Goal: Task Accomplishment & Management: Manage account settings

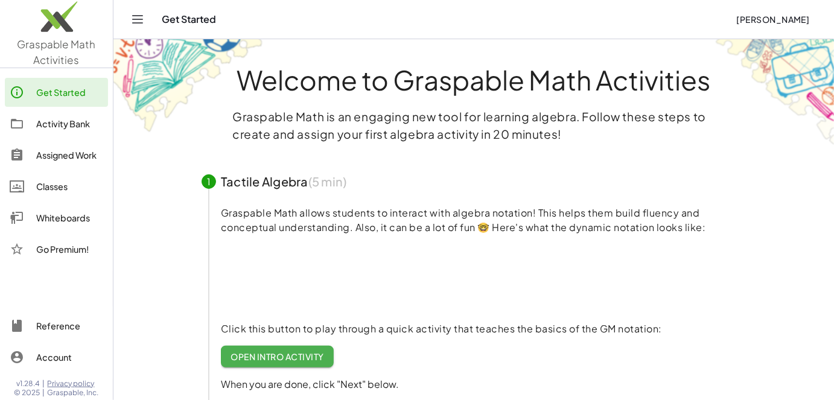
click at [56, 127] on div "Activity Bank" at bounding box center [69, 123] width 67 height 14
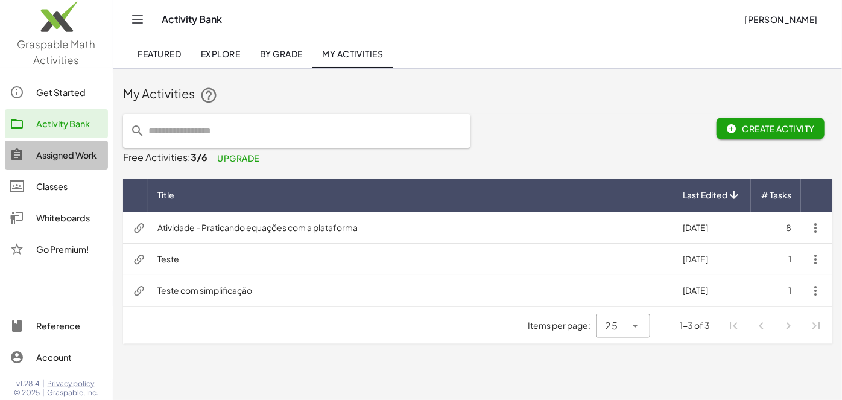
click at [49, 150] on div "Assigned Work" at bounding box center [69, 155] width 67 height 14
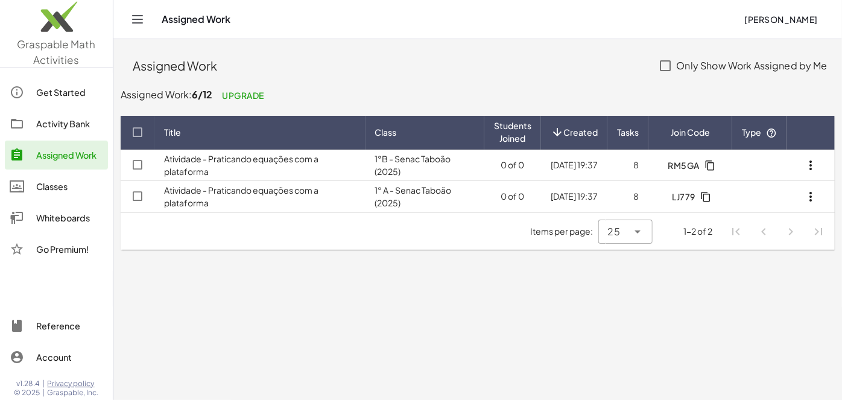
click at [196, 168] on link "Atividade - Praticando equações com a plataforma" at bounding box center [241, 165] width 154 height 24
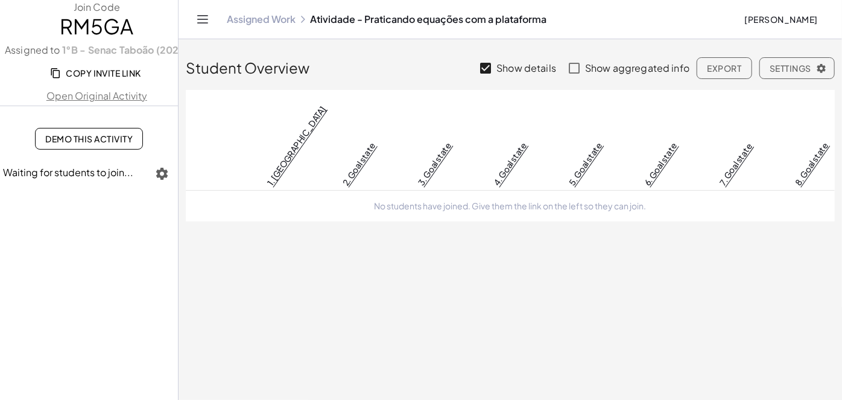
click at [252, 24] on link "Assigned Work" at bounding box center [261, 19] width 69 height 12
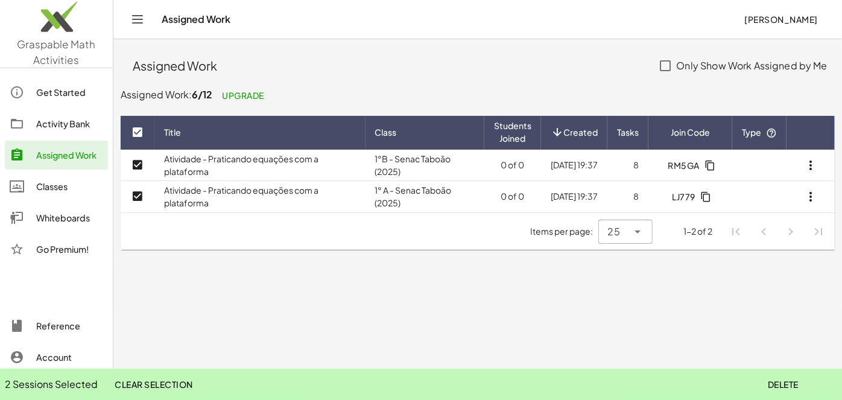
click at [63, 180] on div "Classes" at bounding box center [69, 186] width 67 height 14
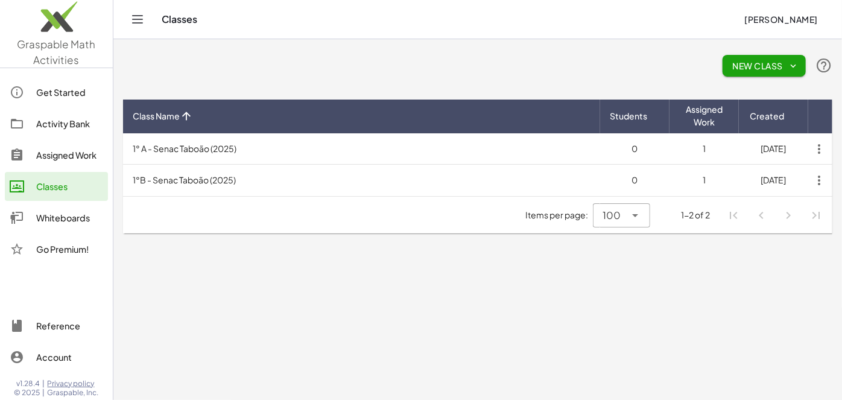
click at [220, 147] on td "1° A - Senac Taboão (2025)" at bounding box center [361, 148] width 477 height 31
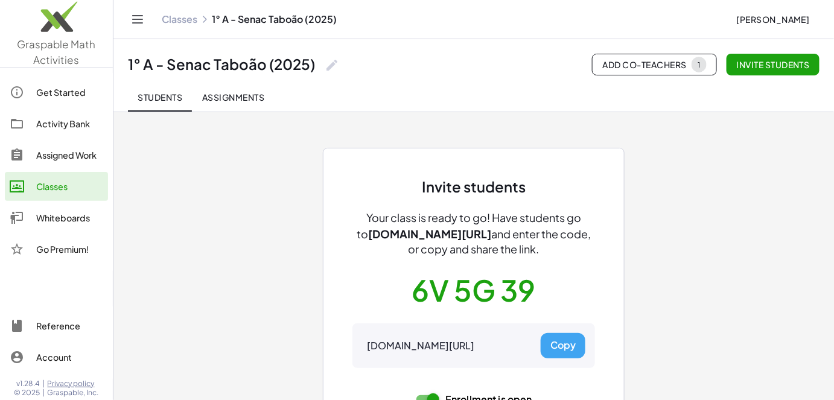
click at [238, 109] on button "Assignments" at bounding box center [233, 97] width 82 height 29
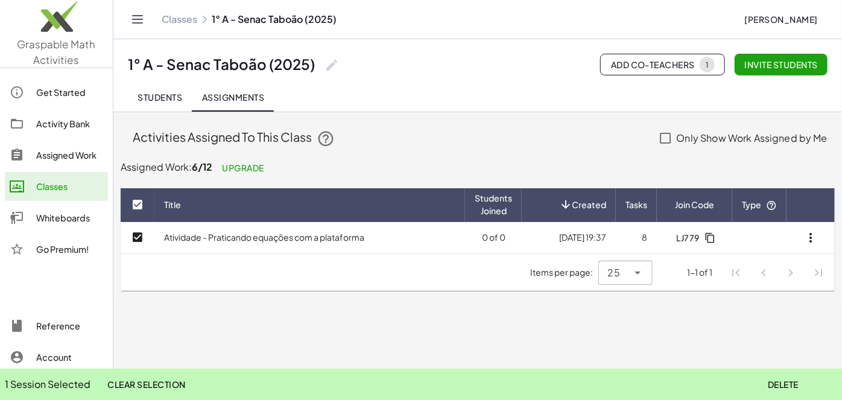
click at [793, 378] on button "Delete" at bounding box center [783, 384] width 50 height 22
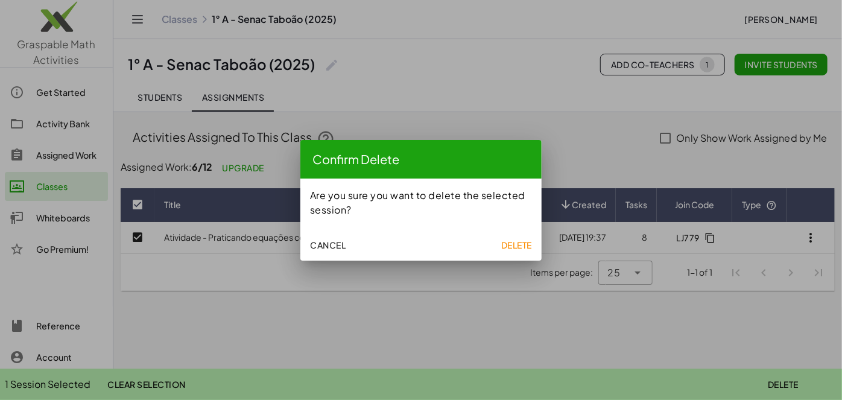
click at [504, 246] on span "Delete" at bounding box center [516, 245] width 31 height 11
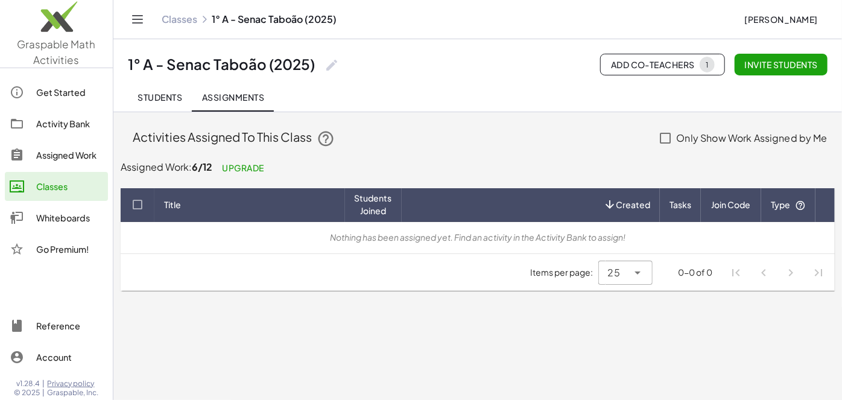
click at [66, 165] on link "Assigned Work" at bounding box center [56, 155] width 103 height 29
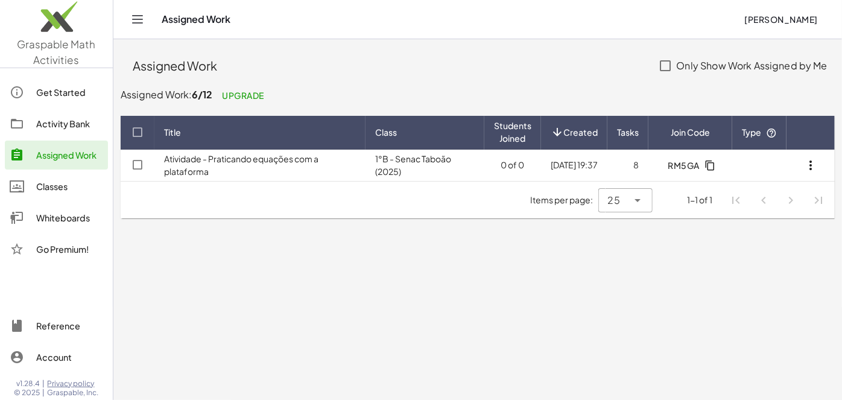
click at [811, 163] on icon "button" at bounding box center [811, 165] width 14 height 14
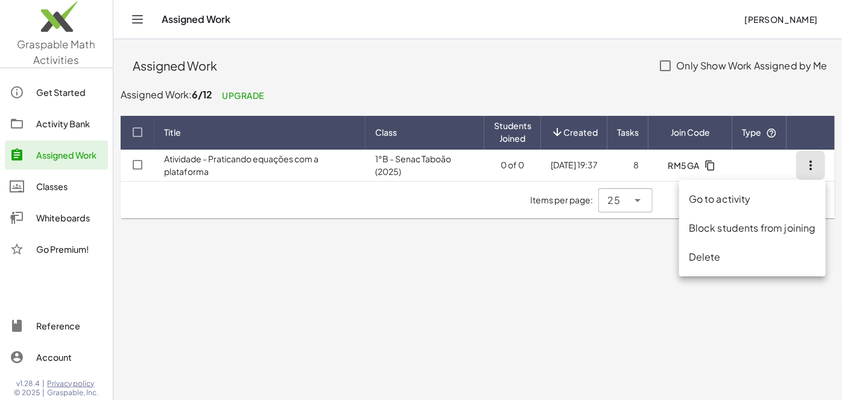
click at [375, 240] on main "Assigned Work Only Show Work Assigned by Me Assigned Work: 6/12 Upgrade Title C…" at bounding box center [477, 200] width 729 height 400
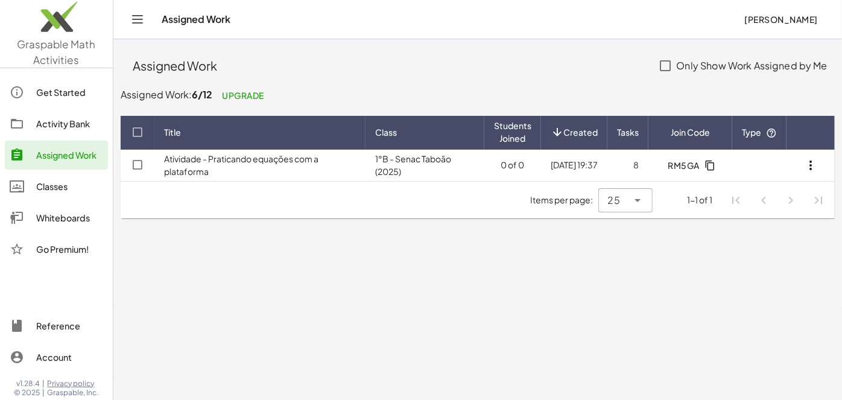
click at [87, 184] on div "Classes" at bounding box center [69, 186] width 67 height 14
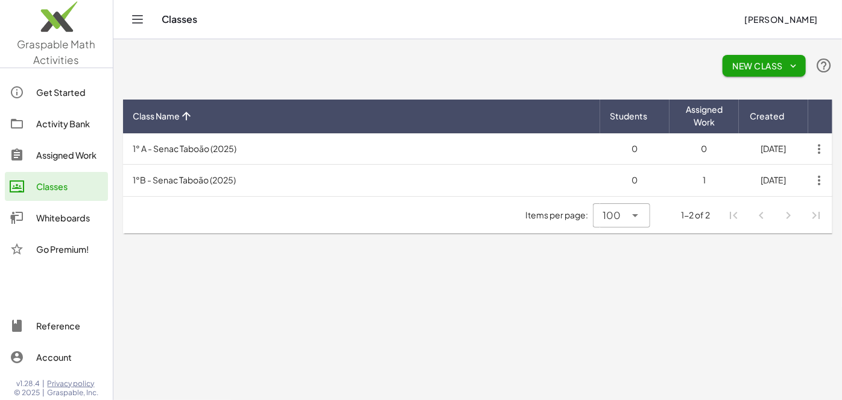
click at [182, 185] on td "1°B - Senac Taboão (2025)" at bounding box center [361, 180] width 477 height 31
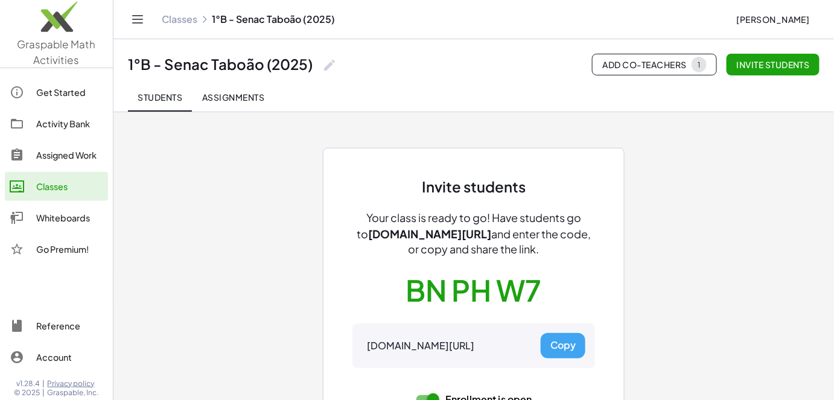
click at [257, 103] on button "Assignments" at bounding box center [233, 97] width 82 height 29
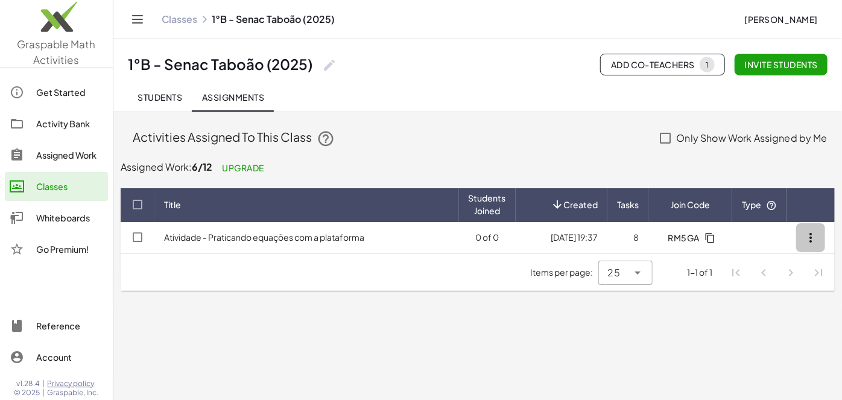
click at [814, 241] on icon "button" at bounding box center [811, 237] width 14 height 14
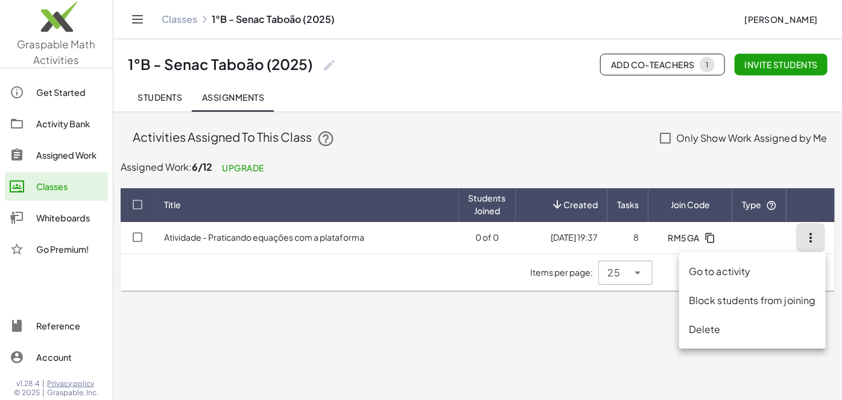
click at [736, 330] on div "Delete" at bounding box center [752, 329] width 127 height 14
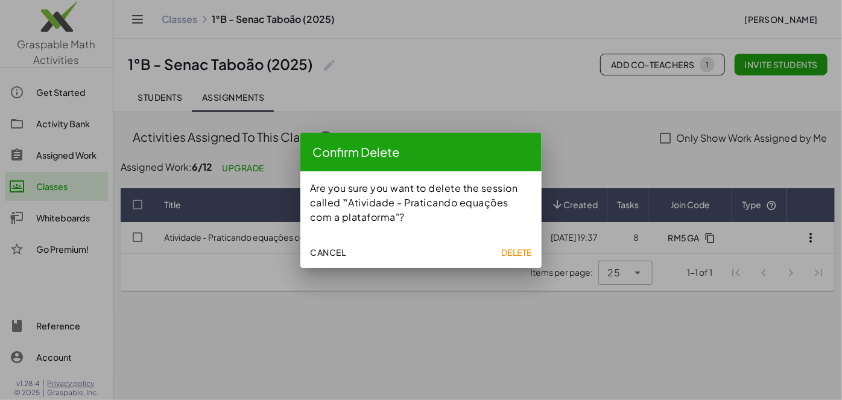
click at [510, 255] on span "Delete" at bounding box center [516, 252] width 31 height 11
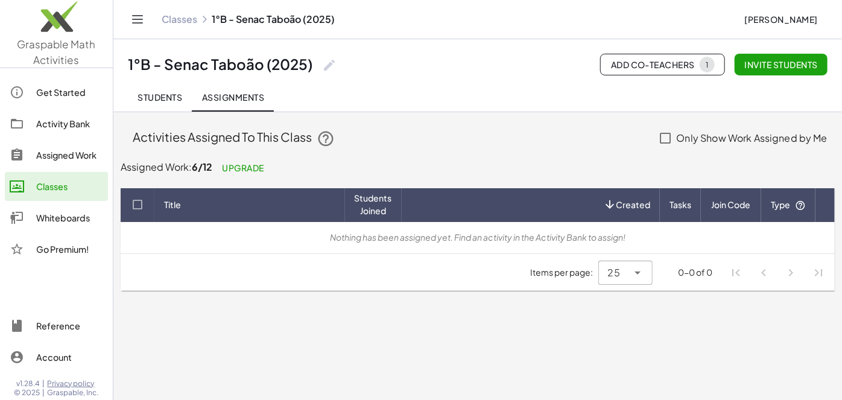
click at [63, 148] on div "Assigned Work" at bounding box center [69, 155] width 67 height 14
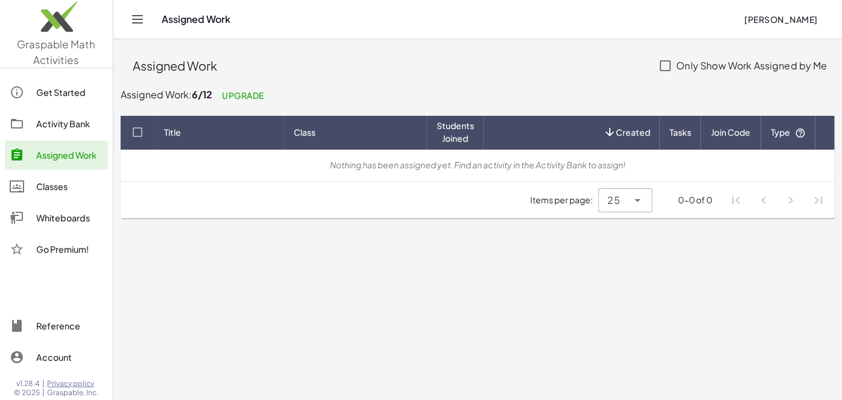
click at [66, 122] on div "Activity Bank" at bounding box center [69, 123] width 67 height 14
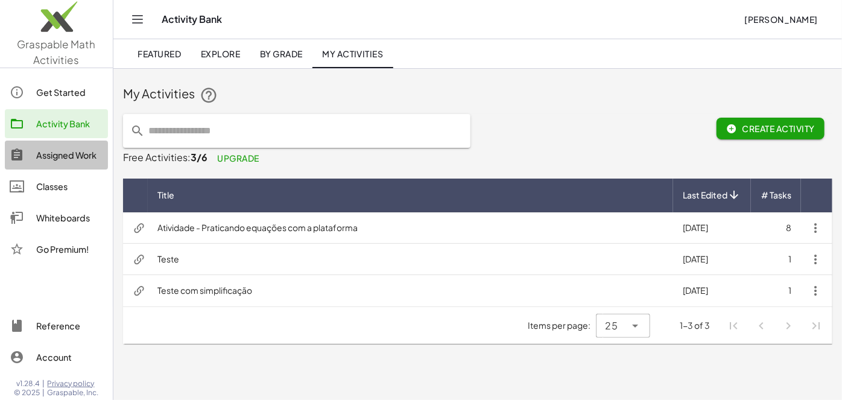
click at [82, 151] on div "Assigned Work" at bounding box center [69, 155] width 67 height 14
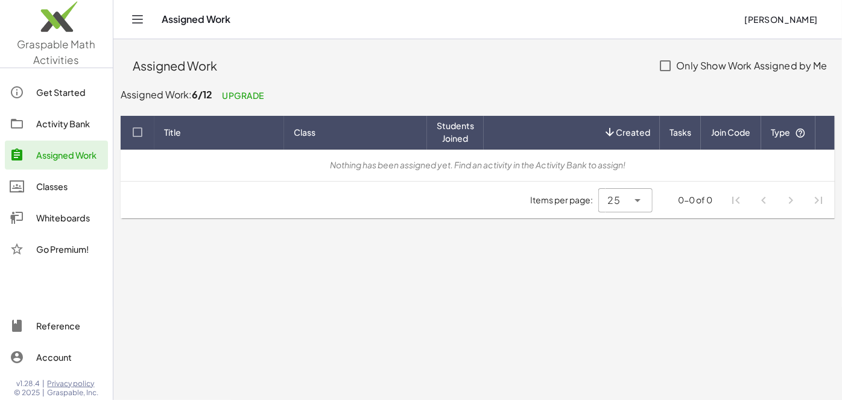
click at [83, 126] on div "Activity Bank" at bounding box center [69, 123] width 67 height 14
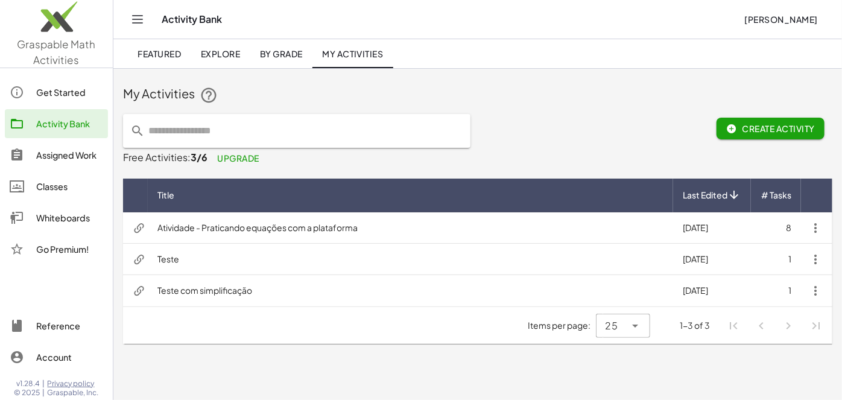
click at [406, 233] on td "Atividade - Praticando equações com a plataforma" at bounding box center [410, 227] width 525 height 31
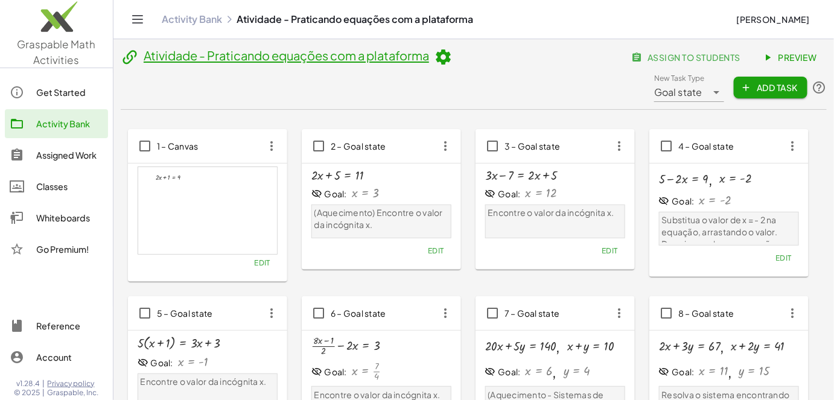
click at [681, 57] on span "assign to students" at bounding box center [687, 57] width 106 height 11
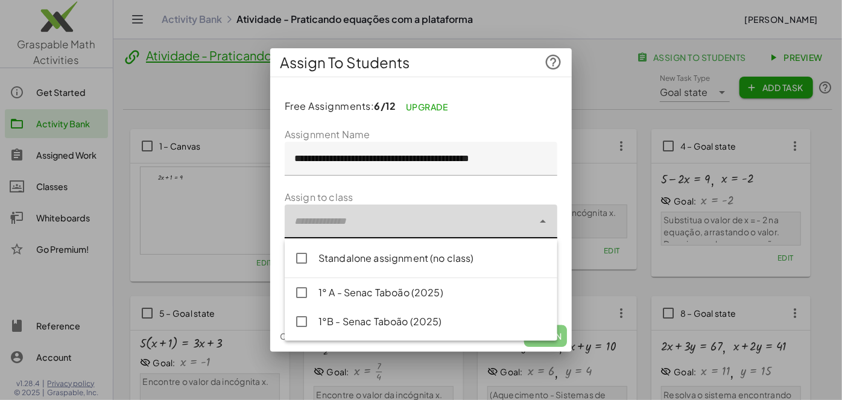
click at [372, 214] on div at bounding box center [409, 222] width 249 height 34
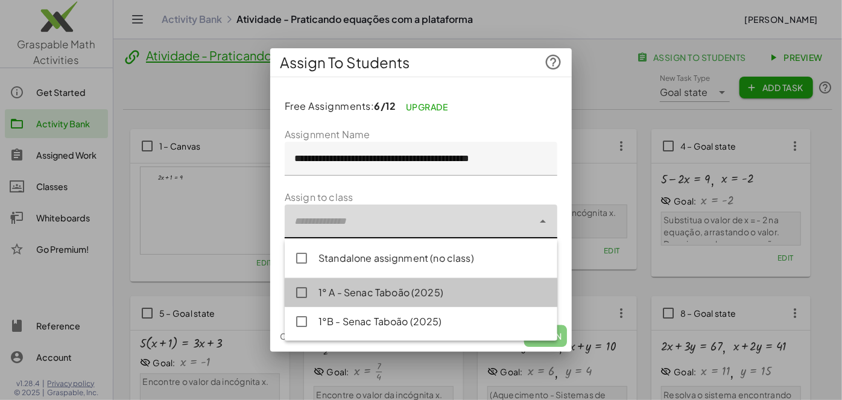
click at [327, 286] on div "1° A - Senac Taboão (2025)" at bounding box center [433, 292] width 229 height 14
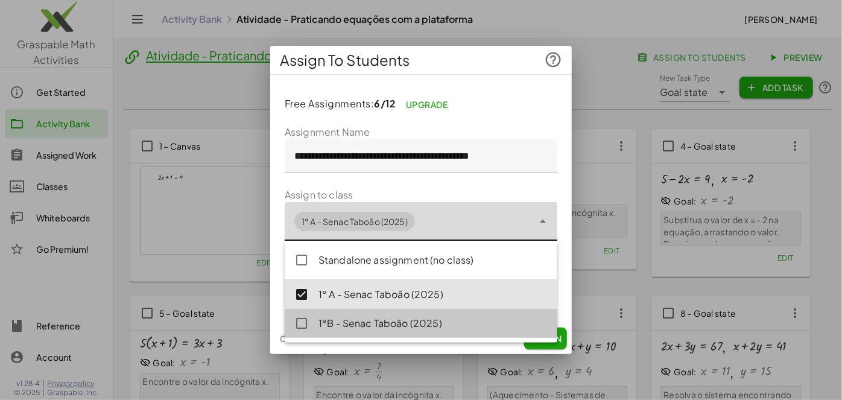
click at [341, 317] on div "1°B - Senac Taboão (2025)" at bounding box center [433, 323] width 229 height 14
type input "**********"
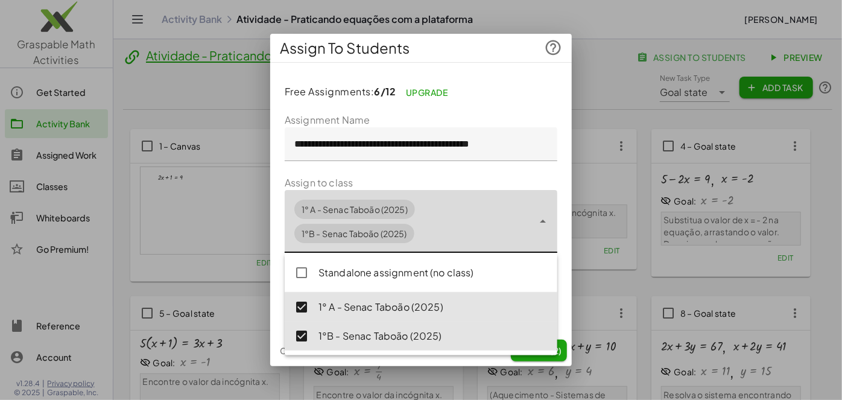
click at [468, 179] on form "**********" at bounding box center [421, 217] width 273 height 208
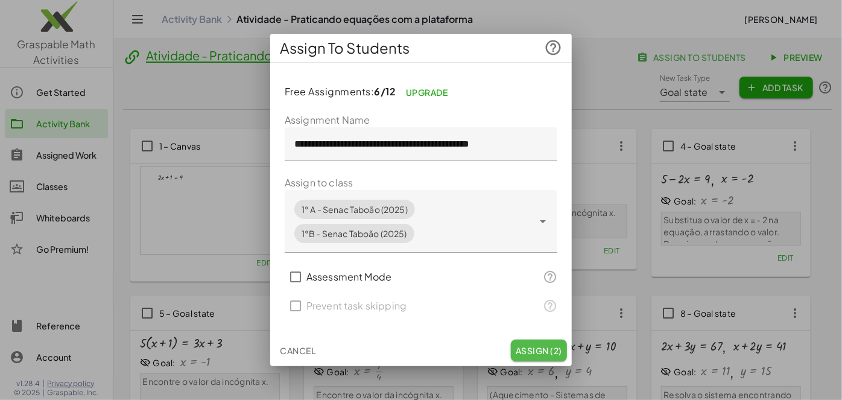
click at [519, 344] on button "Assign (2)" at bounding box center [539, 351] width 56 height 22
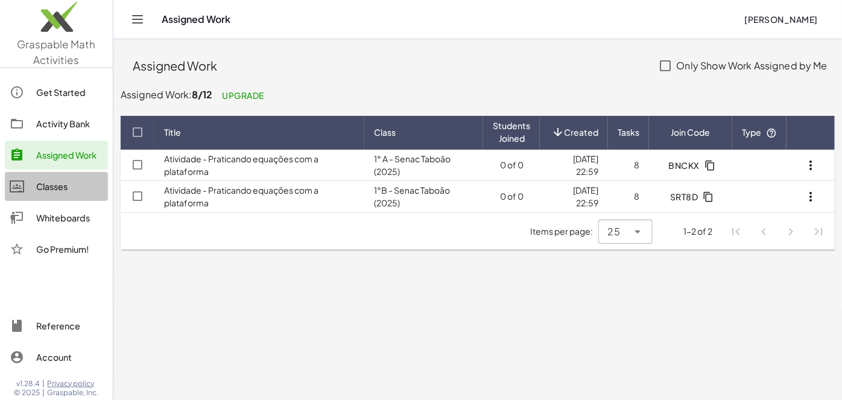
click at [68, 177] on link "Classes" at bounding box center [56, 186] width 103 height 29
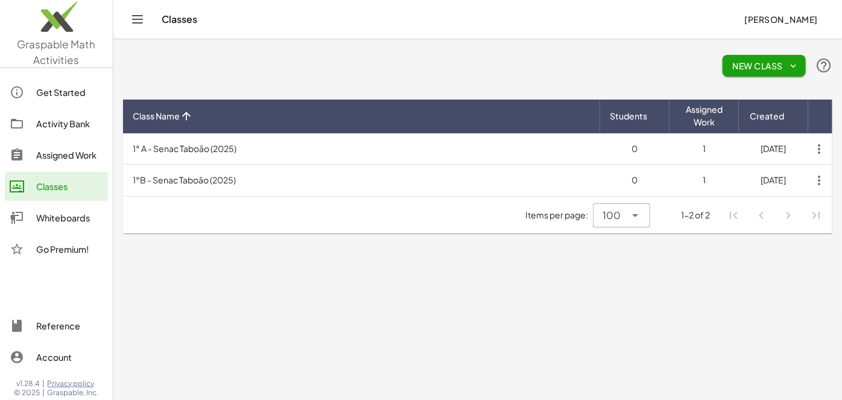
click at [290, 149] on td "1° A - Senac Taboão (2025)" at bounding box center [361, 148] width 477 height 31
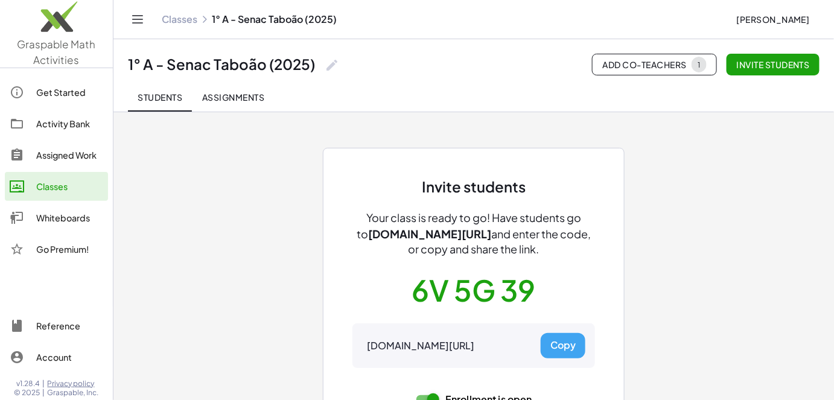
scroll to position [52, 0]
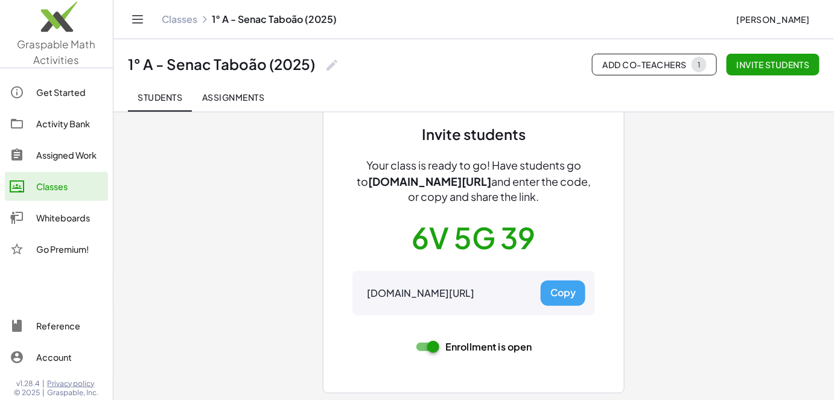
click at [189, 13] on link "Classes" at bounding box center [180, 19] width 36 height 12
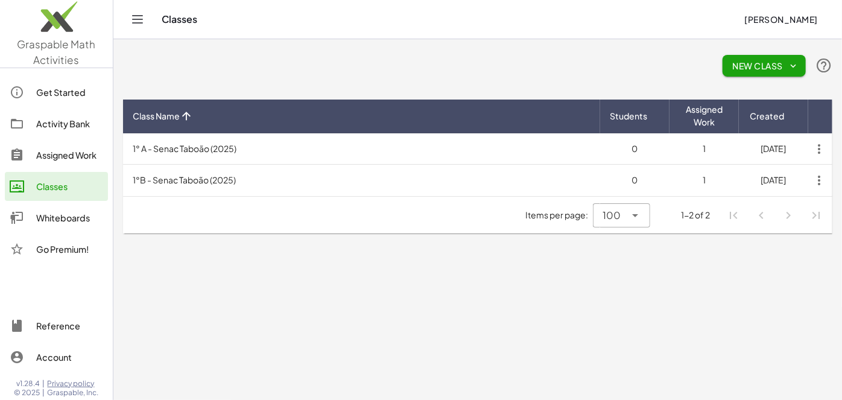
click at [221, 175] on td "1°B - Senac Taboão (2025)" at bounding box center [361, 180] width 477 height 31
